Goal: Download file/media

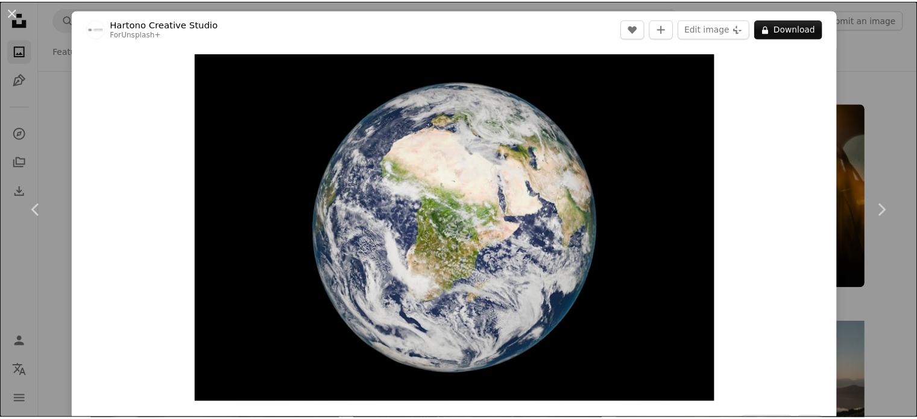
scroll to position [10547, 0]
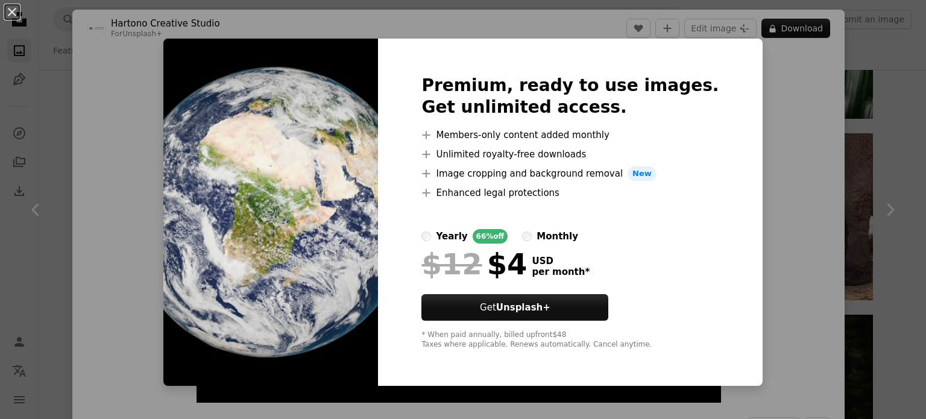
click at [771, 76] on div "An X shape Premium, ready to use images. Get unlimited access. A plus sign Memb…" at bounding box center [463, 209] width 926 height 419
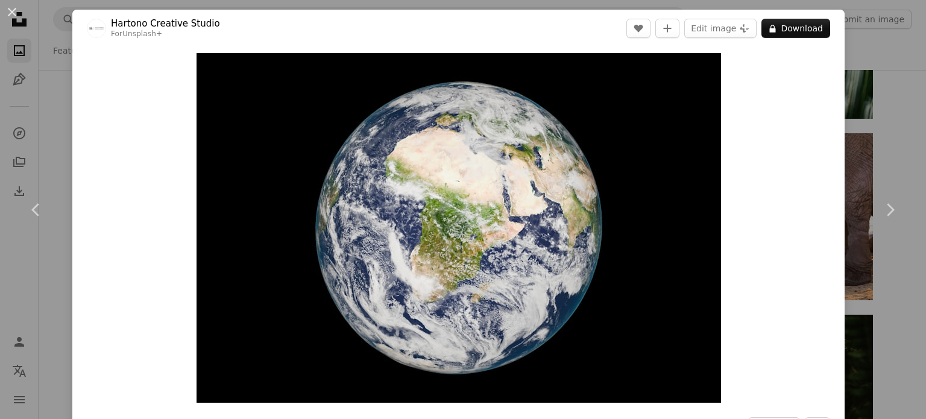
click at [868, 70] on div "An X shape Chevron left Chevron right Hartono Creative Studio For Unsplash+ A h…" at bounding box center [463, 209] width 926 height 419
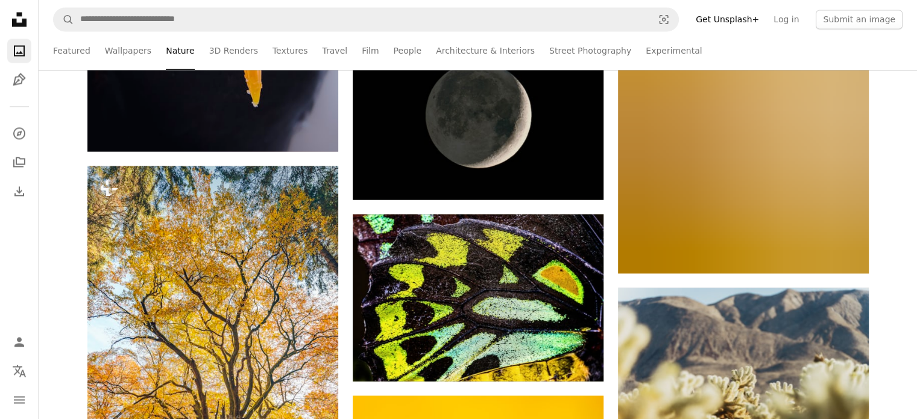
scroll to position [24951, 0]
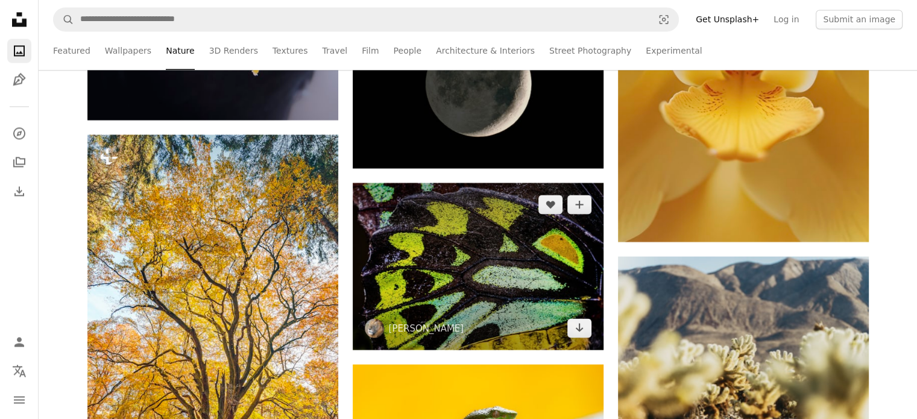
click at [475, 259] on img at bounding box center [478, 266] width 251 height 167
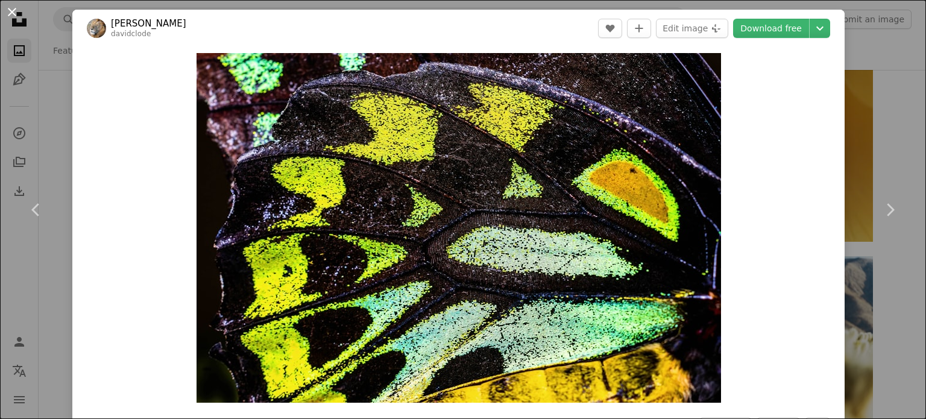
click at [11, 11] on button "An X shape" at bounding box center [12, 12] width 14 height 14
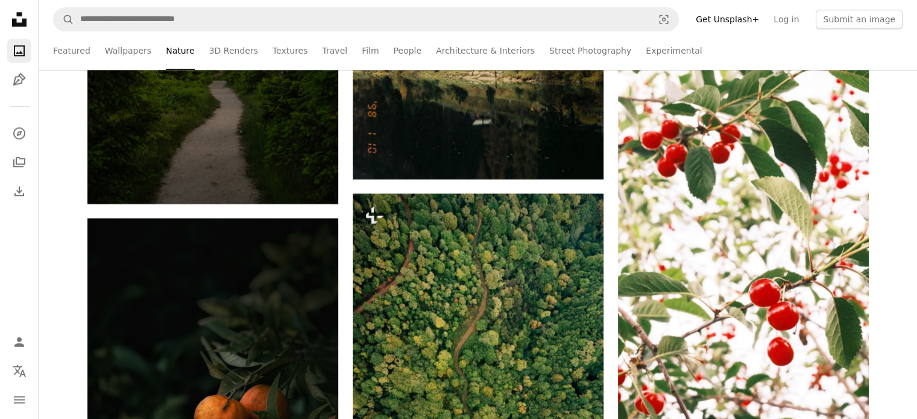
scroll to position [38149, 0]
